Goal: Task Accomplishment & Management: Manage account settings

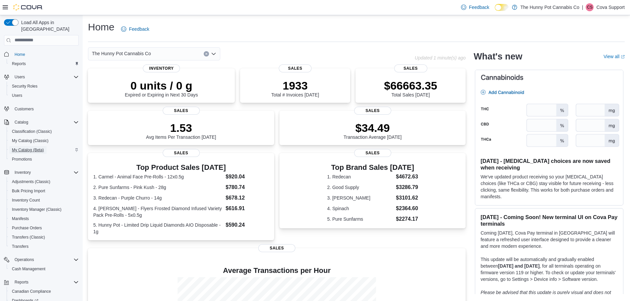
click at [37, 147] on span "My Catalog (Beta)" at bounding box center [28, 149] width 32 height 5
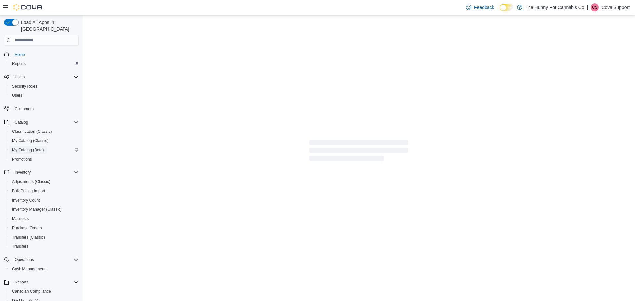
select select "**********"
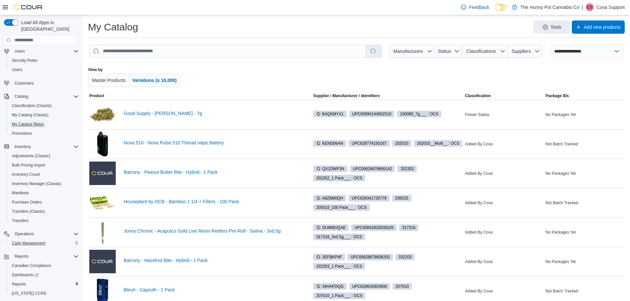
scroll to position [33, 0]
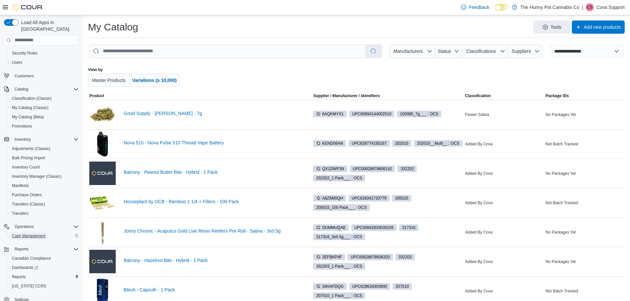
click at [43, 233] on span "Cash Management" at bounding box center [28, 235] width 33 height 5
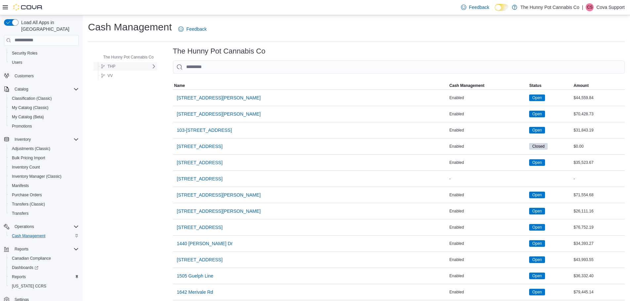
click at [114, 65] on span "THP" at bounding box center [111, 66] width 8 height 5
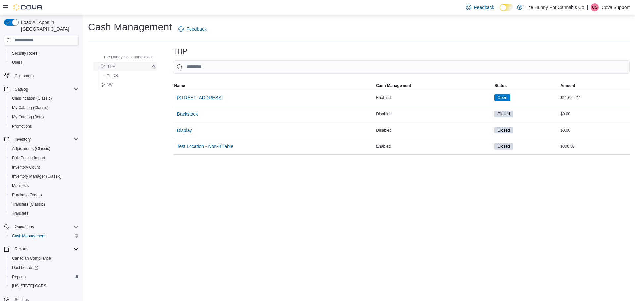
click at [110, 66] on span "THP" at bounding box center [111, 66] width 8 height 5
click at [153, 67] on icon at bounding box center [153, 66] width 5 height 5
click at [132, 56] on span "The Hunny Pot Cannabis Co" at bounding box center [128, 57] width 51 height 5
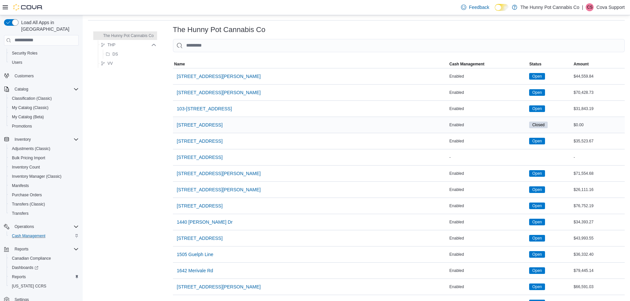
scroll to position [33, 0]
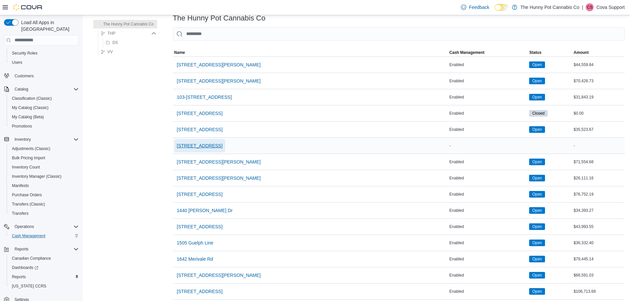
click at [214, 145] on span "[STREET_ADDRESS]" at bounding box center [200, 145] width 46 height 7
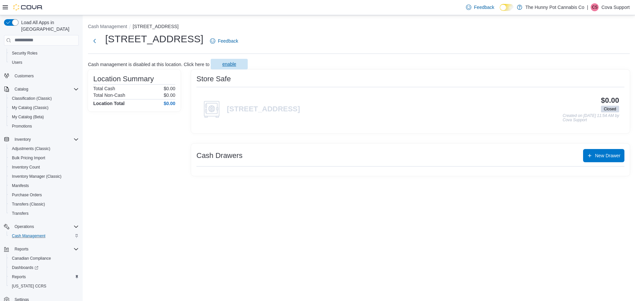
click at [232, 64] on span "enable" at bounding box center [229, 64] width 14 height 7
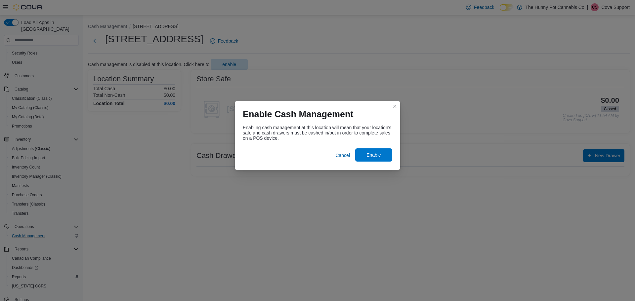
click at [373, 152] on span "Enable" at bounding box center [373, 155] width 15 height 7
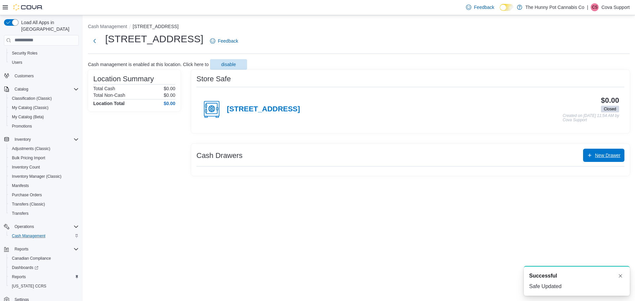
click at [601, 156] on span "New Drawer" at bounding box center [607, 155] width 25 height 7
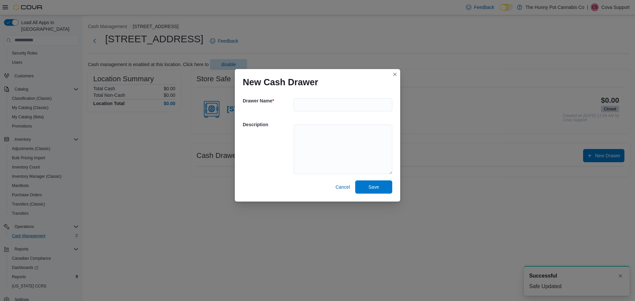
click at [288, 101] on h5 "Drawer Name *" at bounding box center [268, 100] width 50 height 13
click at [290, 101] on h5 "Drawer Name *" at bounding box center [268, 100] width 50 height 13
click at [312, 102] on input "text" at bounding box center [342, 104] width 98 height 13
drag, startPoint x: 312, startPoint y: 104, endPoint x: 297, endPoint y: 105, distance: 15.6
click at [295, 105] on input "*****" at bounding box center [342, 104] width 98 height 13
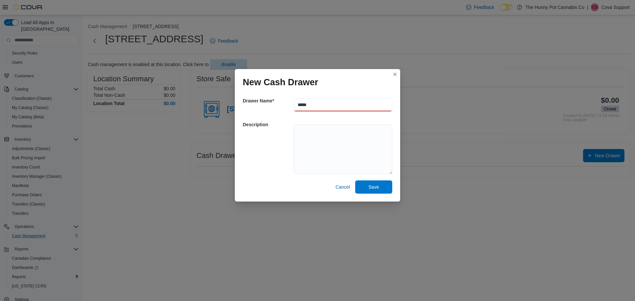
click at [308, 104] on input "*****" at bounding box center [342, 104] width 98 height 13
click at [317, 101] on input "*****" at bounding box center [342, 104] width 98 height 13
click at [279, 111] on div "Drawer Name * *****" at bounding box center [317, 105] width 149 height 24
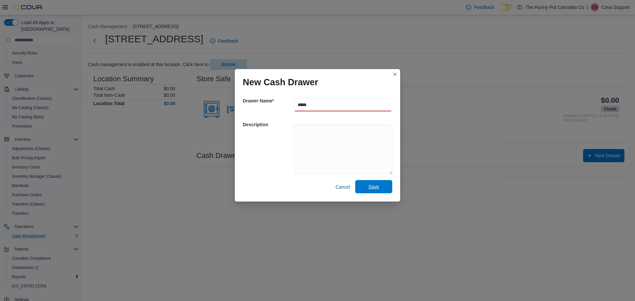
type input "*****"
click at [372, 185] on span "Save" at bounding box center [373, 186] width 11 height 7
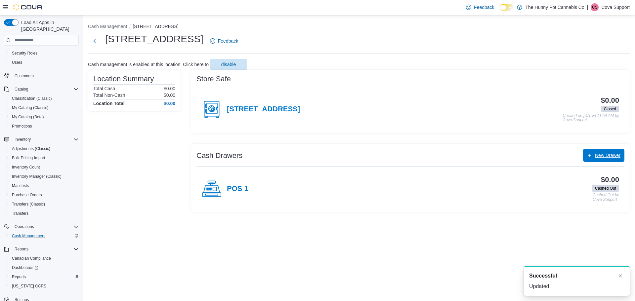
click at [602, 157] on span "New Drawer" at bounding box center [607, 155] width 25 height 7
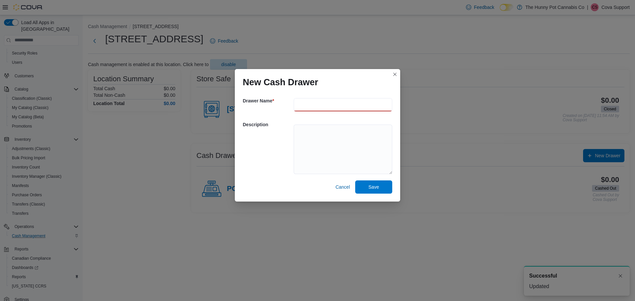
click at [326, 102] on input "text" at bounding box center [342, 104] width 98 height 13
type input "*****"
click at [368, 188] on span "Save" at bounding box center [373, 186] width 11 height 7
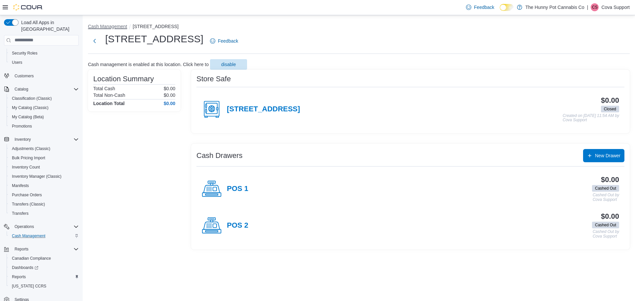
click at [118, 27] on button "Cash Management" at bounding box center [107, 26] width 39 height 5
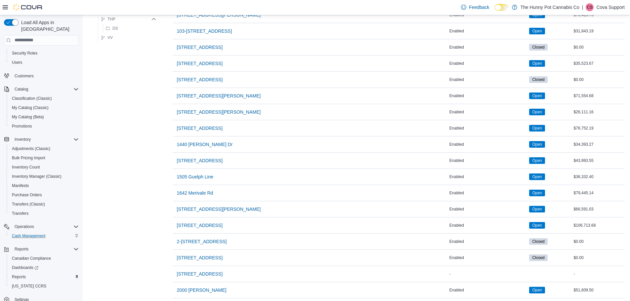
scroll to position [132, 0]
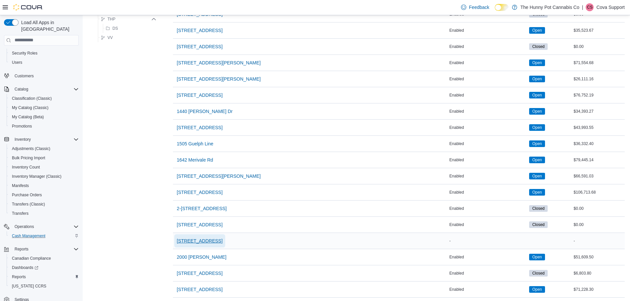
click at [205, 242] on span "[STREET_ADDRESS]" at bounding box center [200, 241] width 46 height 7
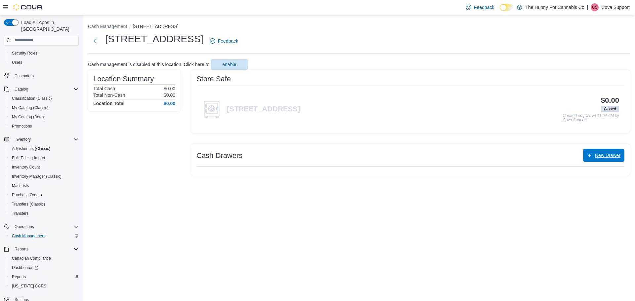
click at [603, 153] on span "New Drawer" at bounding box center [607, 155] width 25 height 7
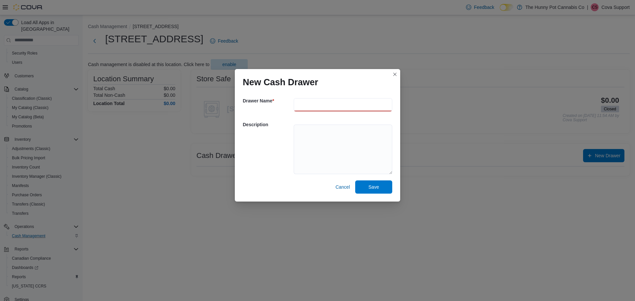
click at [297, 107] on input "text" at bounding box center [342, 104] width 98 height 13
type input "*****"
click at [378, 190] on span "Save" at bounding box center [373, 186] width 11 height 7
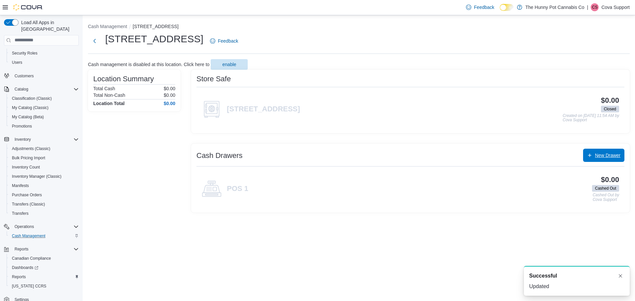
click at [607, 155] on span "New Drawer" at bounding box center [607, 155] width 25 height 7
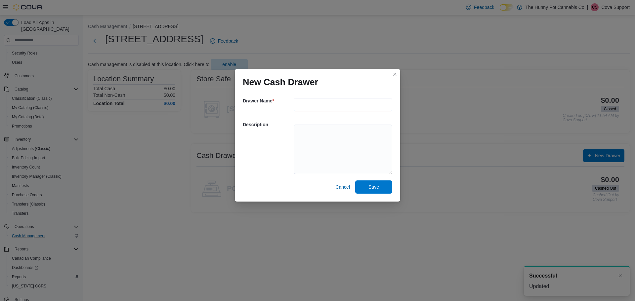
click at [319, 100] on input "text" at bounding box center [342, 104] width 98 height 13
type input "*"
type input "*****"
click at [373, 187] on span "Save" at bounding box center [373, 186] width 11 height 7
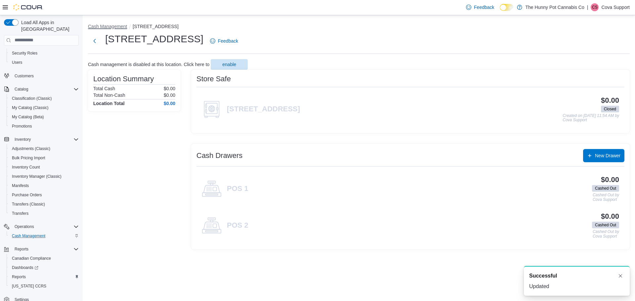
click at [122, 26] on button "Cash Management" at bounding box center [107, 26] width 39 height 5
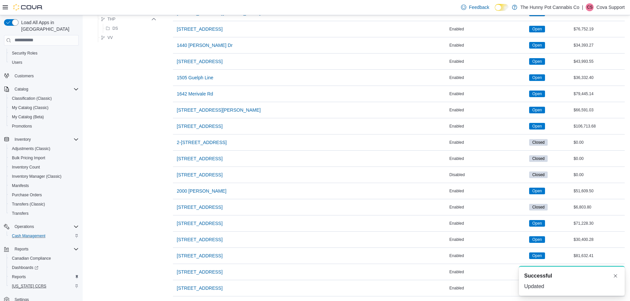
scroll to position [40, 0]
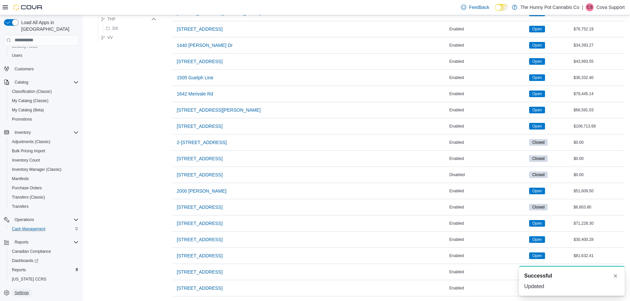
click at [22, 290] on span "Settings" at bounding box center [22, 292] width 14 height 5
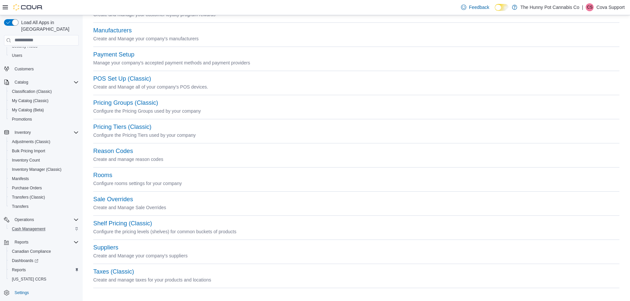
scroll to position [289, 0]
click at [116, 270] on button "Taxes (Classic)" at bounding box center [113, 270] width 41 height 7
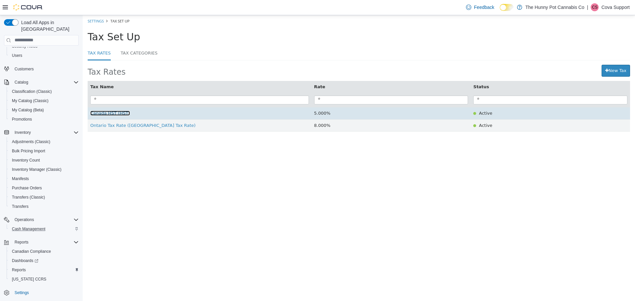
click at [115, 114] on span "Canada HST (HST)" at bounding box center [110, 112] width 40 height 5
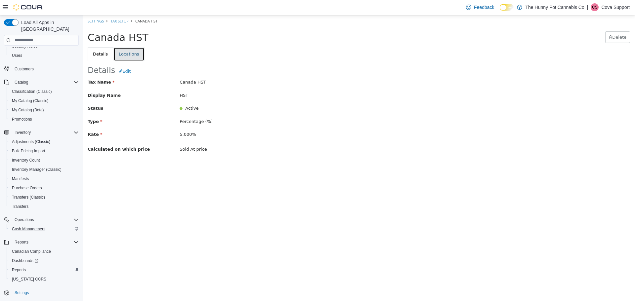
click at [129, 51] on link "Locations" at bounding box center [128, 54] width 31 height 14
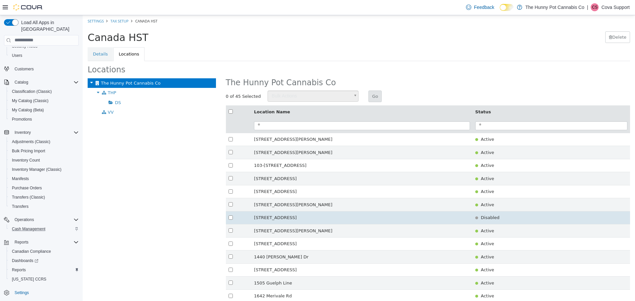
click at [228, 213] on td at bounding box center [239, 217] width 26 height 13
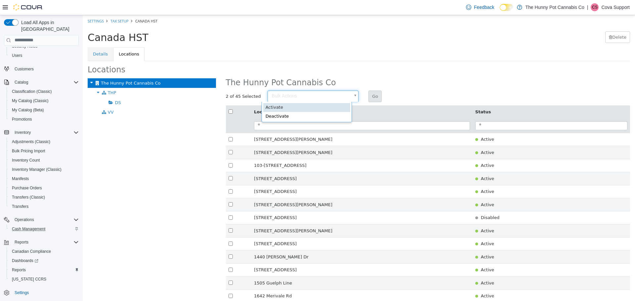
type input "********"
click at [369, 96] on button "Go" at bounding box center [374, 96] width 13 height 12
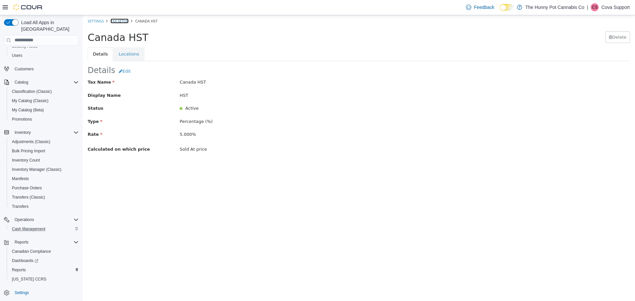
click at [124, 21] on link "Tax Setup" at bounding box center [119, 20] width 18 height 5
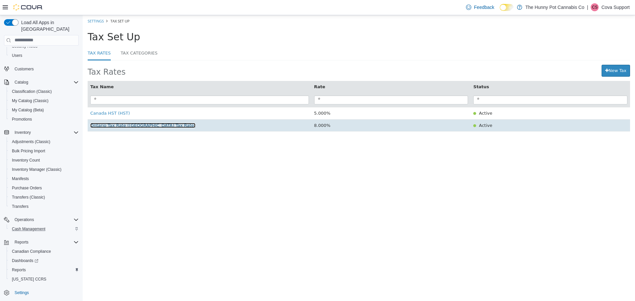
click at [131, 128] on span "Ontario Tax Rate ([GEOGRAPHIC_DATA] Tax Rate)" at bounding box center [142, 125] width 105 height 5
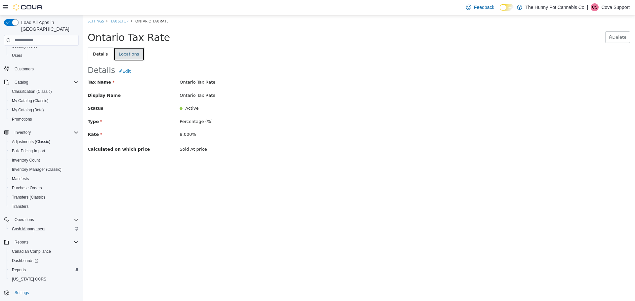
click at [134, 52] on link "Locations" at bounding box center [128, 54] width 31 height 14
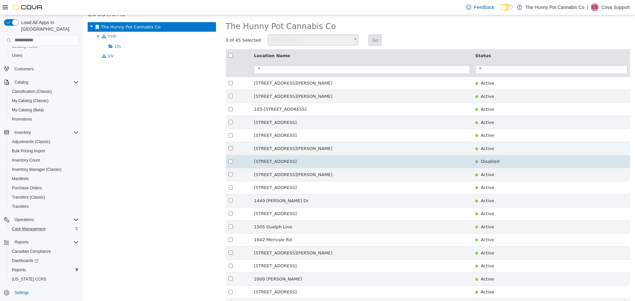
scroll to position [66, 0]
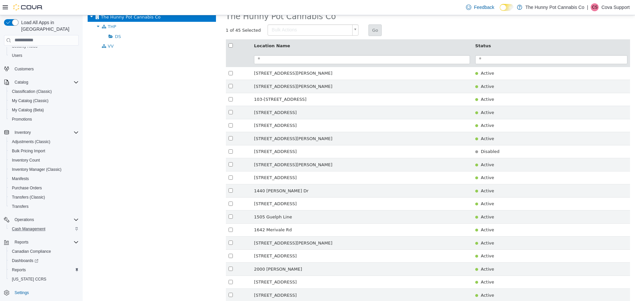
click at [335, 29] on body "× Settings Tax Setup Ontario Tax Rate Ontario Tax Rate [GEOGRAPHIC_DATA] Detail…" at bounding box center [359, 305] width 552 height 712
type input "********"
click at [369, 30] on button "Go" at bounding box center [374, 30] width 13 height 12
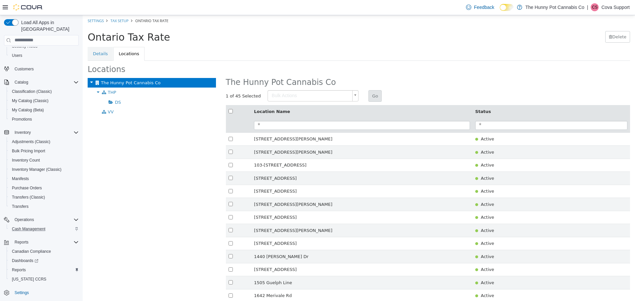
scroll to position [0, 0]
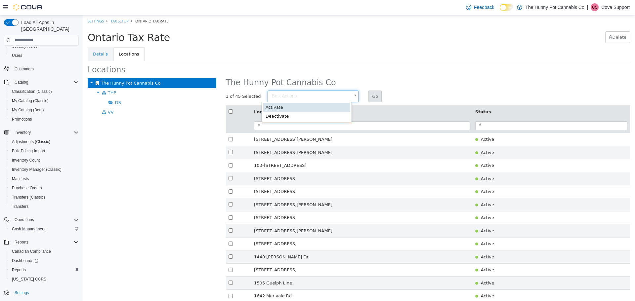
type input "********"
click at [368, 96] on button "Go" at bounding box center [374, 96] width 13 height 12
click at [617, 4] on p "Cova Support" at bounding box center [615, 7] width 28 height 8
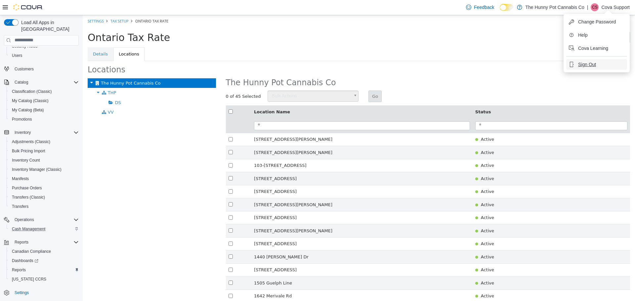
click at [586, 63] on span "Sign Out" at bounding box center [587, 64] width 18 height 7
